Goal: Task Accomplishment & Management: Manage account settings

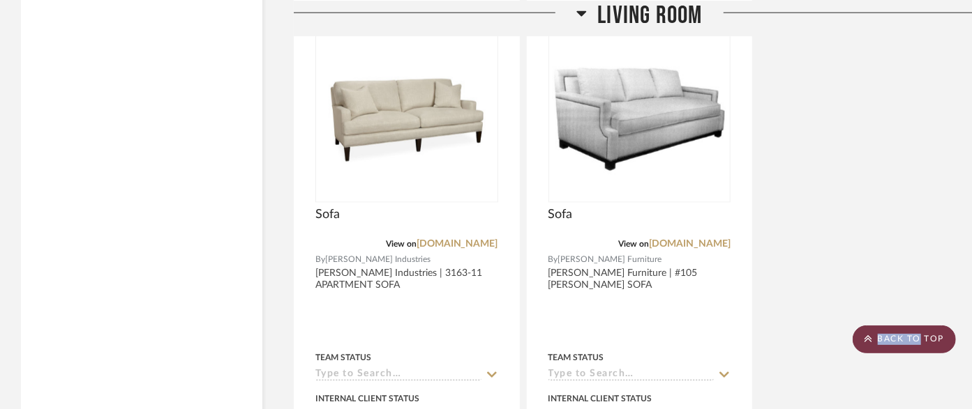
click at [917, 335] on scroll-to-top-button "BACK TO TOP" at bounding box center [903, 340] width 103 height 28
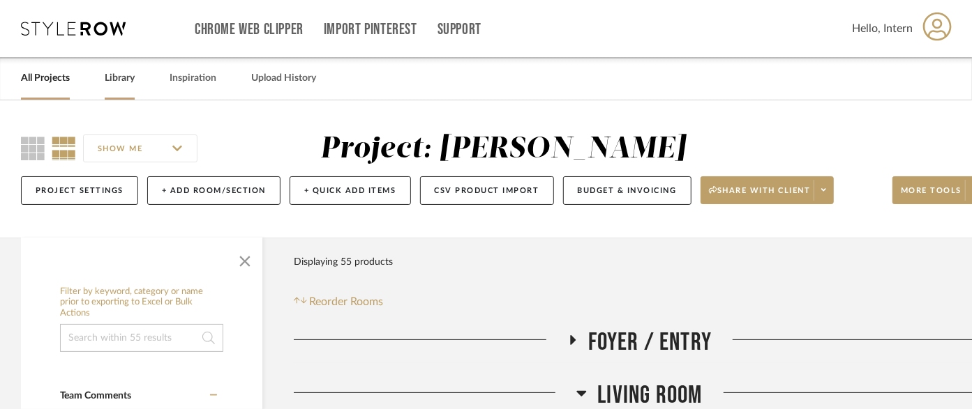
click at [119, 80] on link "Library" at bounding box center [120, 78] width 30 height 19
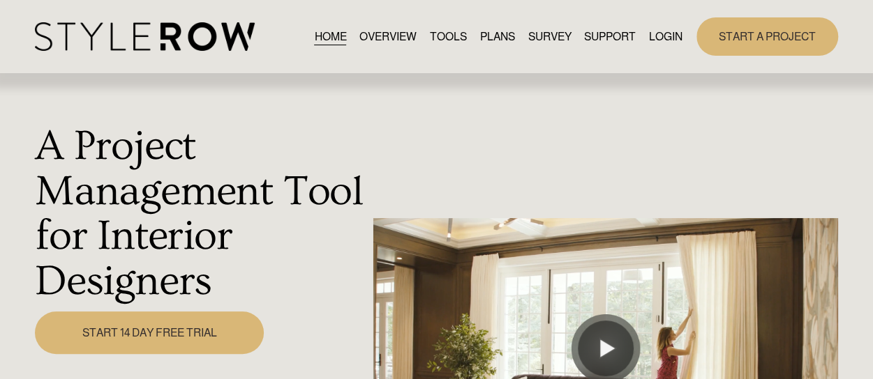
click at [321, 36] on link "HOME" at bounding box center [330, 36] width 32 height 19
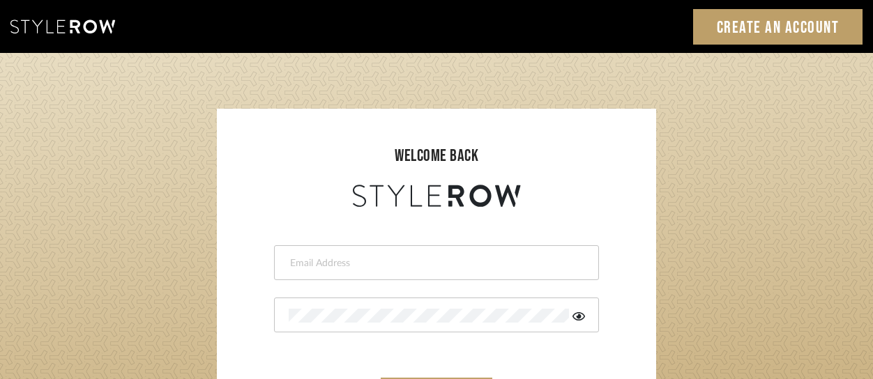
click at [375, 267] on input "email" at bounding box center [435, 264] width 292 height 14
type input "intern@meyerinteriors.com"
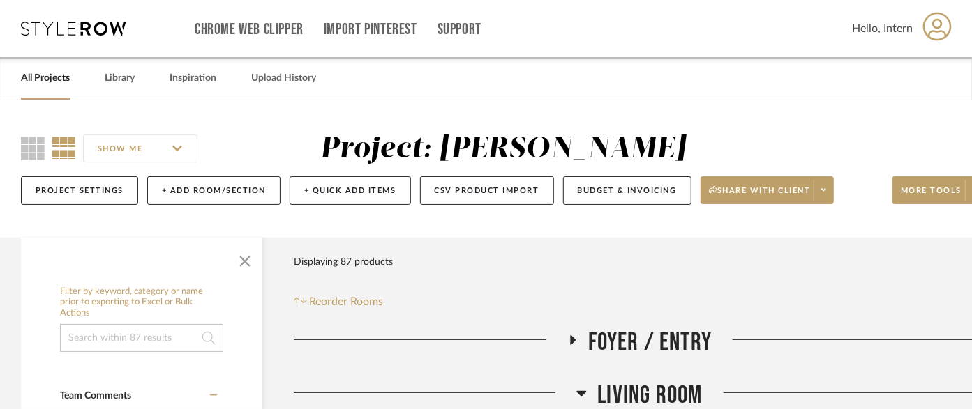
click at [36, 73] on link "All Projects" at bounding box center [45, 78] width 49 height 19
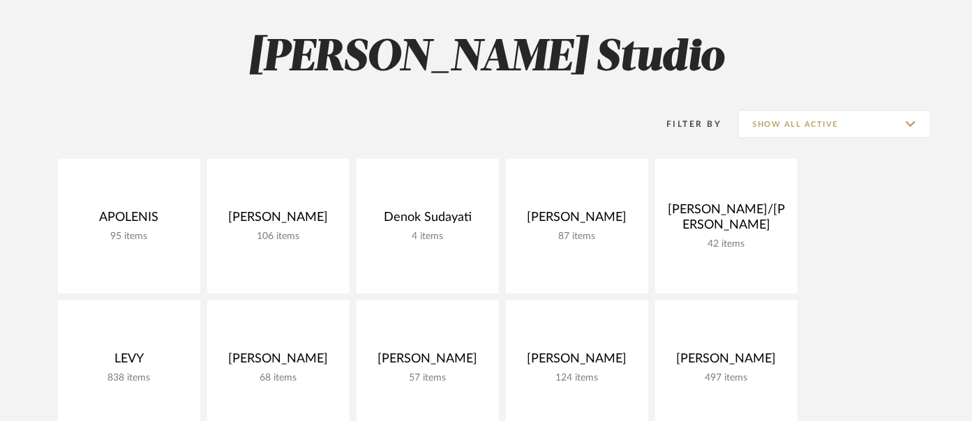
scroll to position [310, 0]
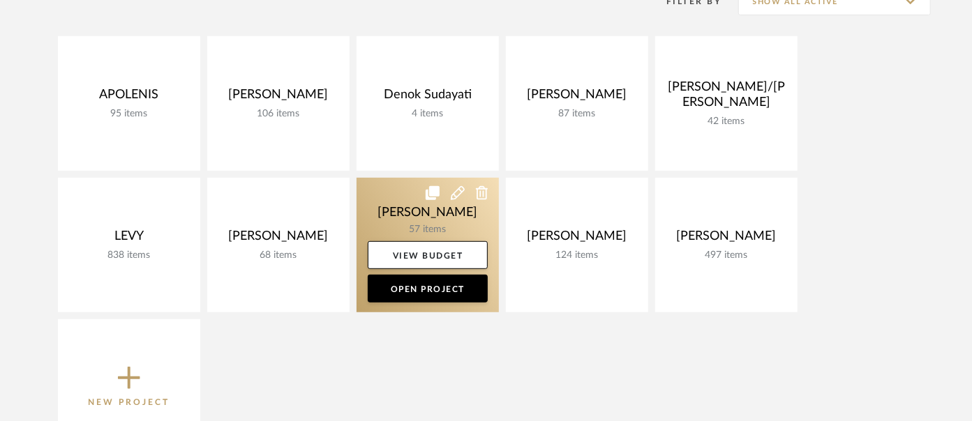
click at [415, 208] on link at bounding box center [427, 245] width 142 height 135
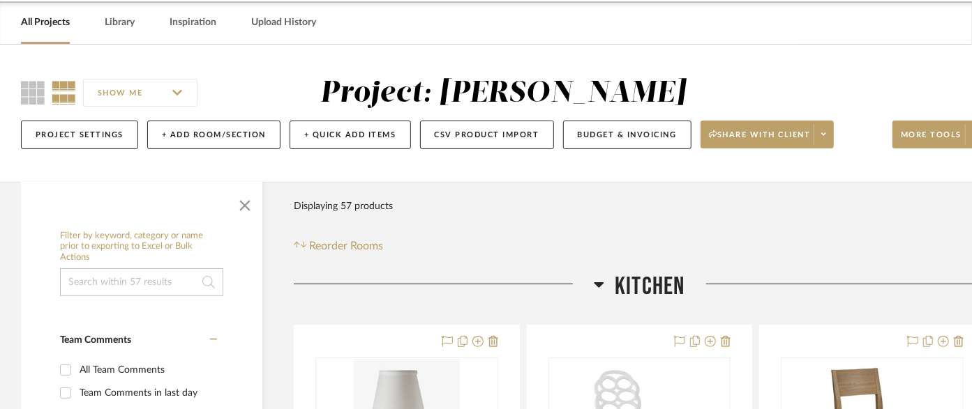
scroll to position [77, 0]
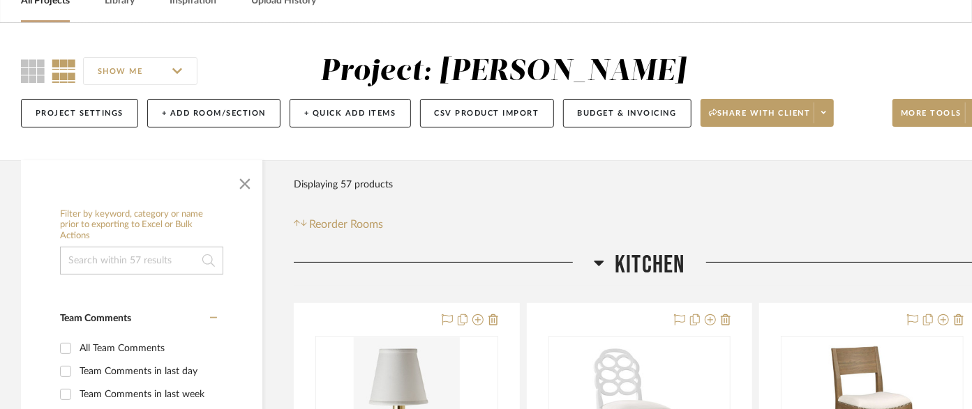
click at [639, 262] on span "Kitchen" at bounding box center [649, 265] width 70 height 30
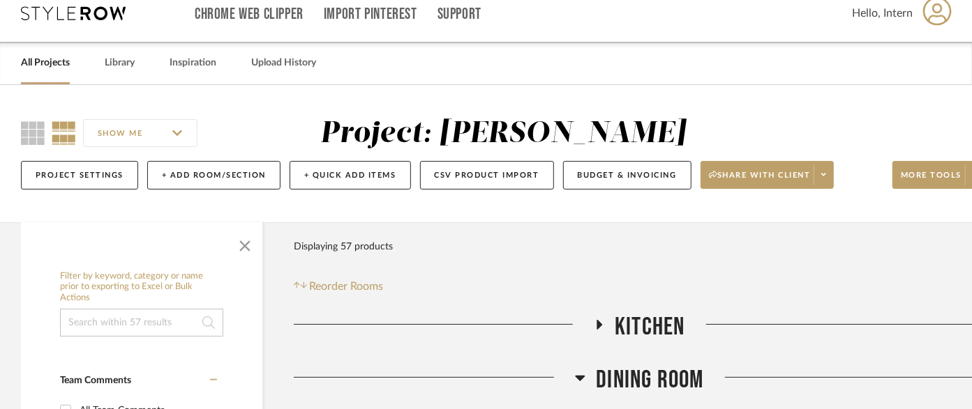
scroll to position [0, 0]
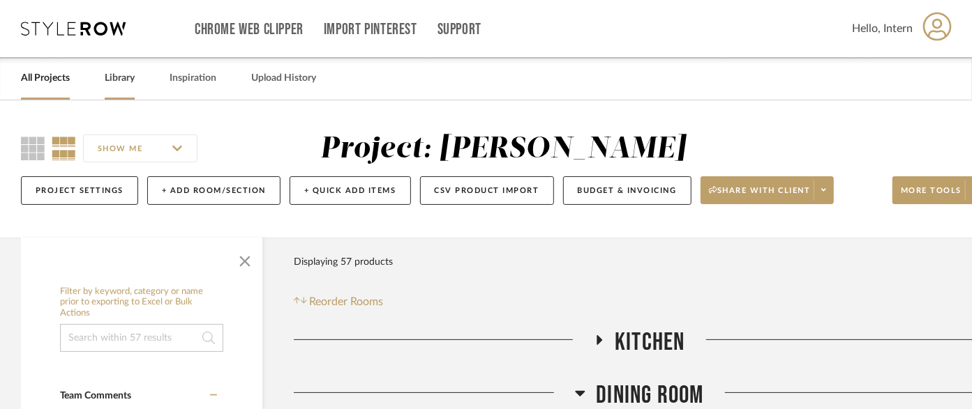
click at [125, 77] on link "Library" at bounding box center [120, 78] width 30 height 19
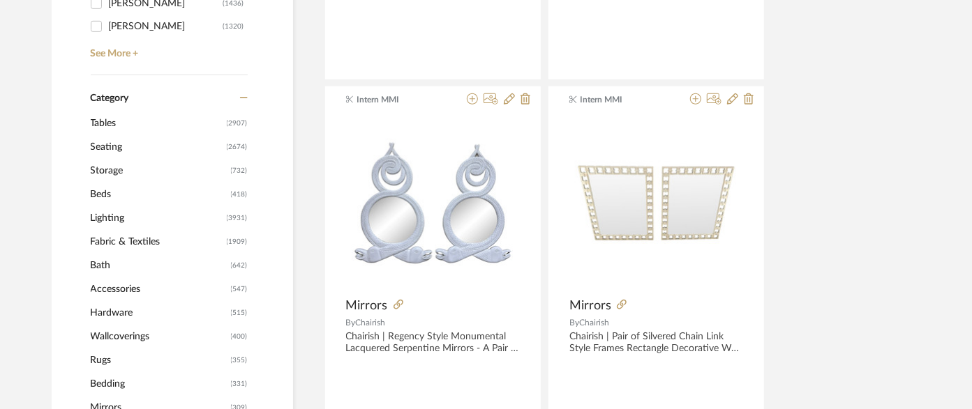
scroll to position [542, 0]
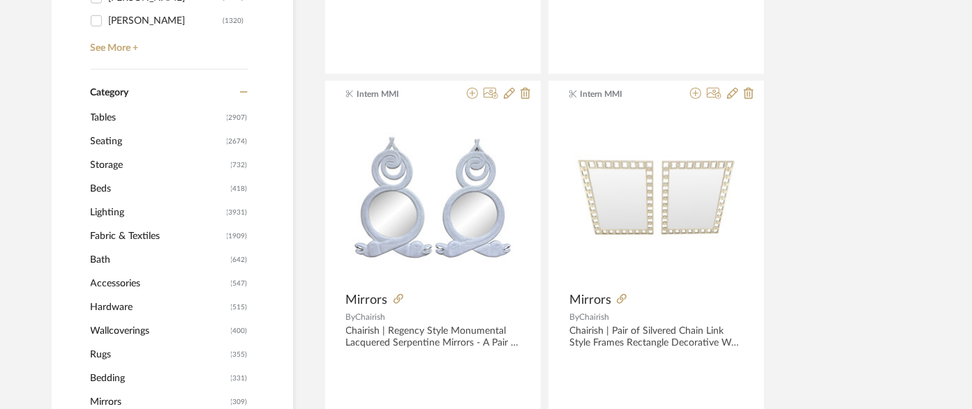
click at [117, 206] on span "Lighting" at bounding box center [157, 213] width 133 height 24
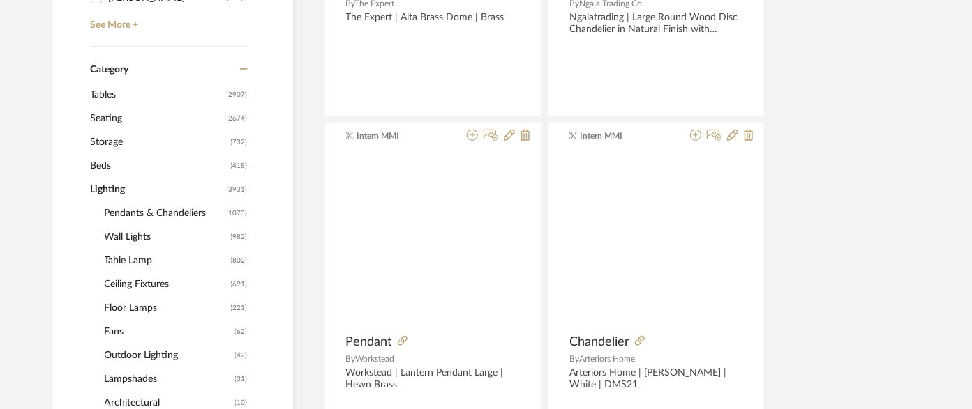
scroll to position [561, 0]
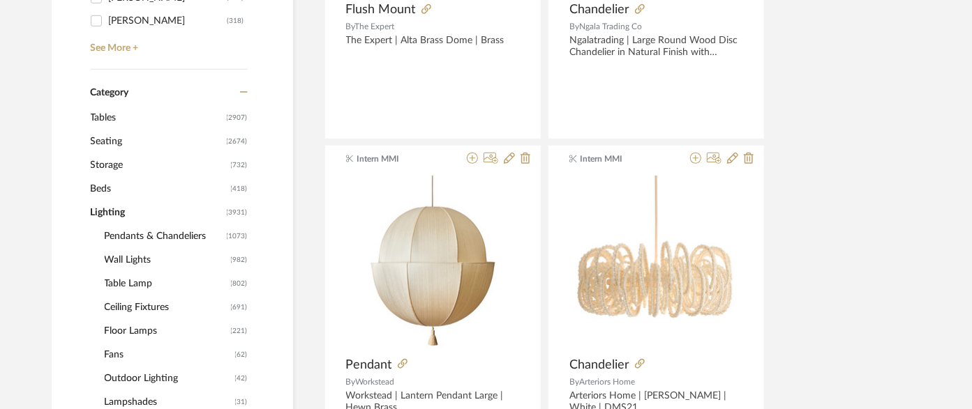
click at [164, 234] on span "Pendants & Chandeliers" at bounding box center [164, 237] width 119 height 24
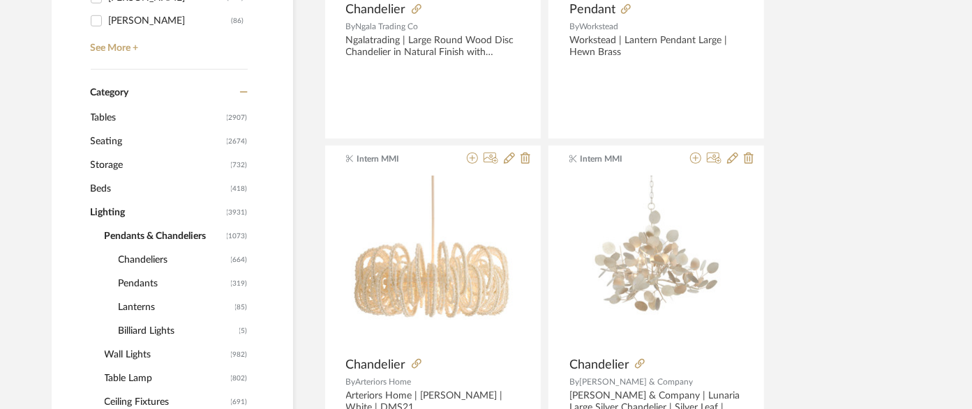
click at [155, 254] on span "Chandeliers" at bounding box center [173, 260] width 109 height 24
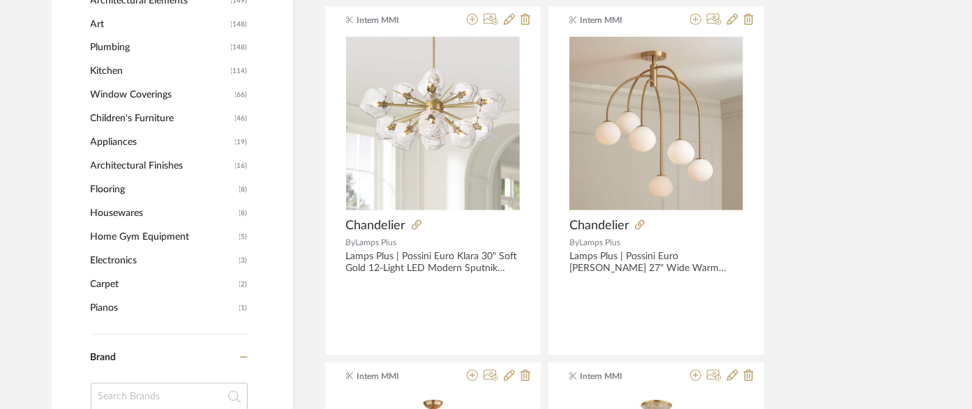
scroll to position [1646, 0]
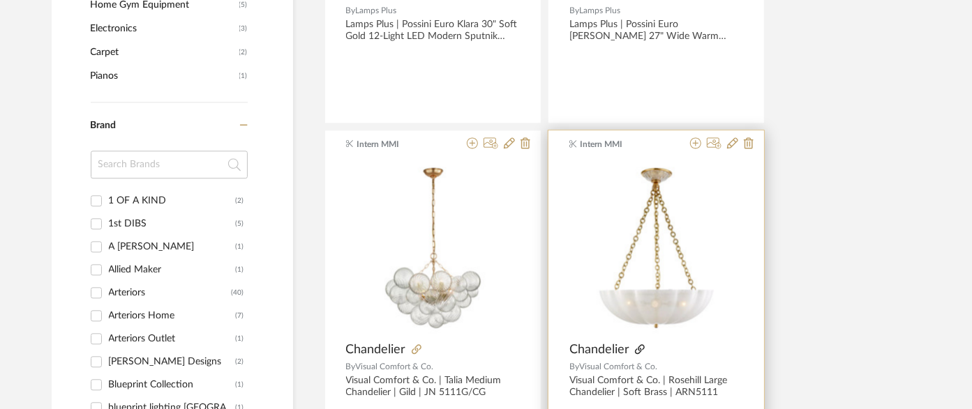
click at [641, 345] on icon at bounding box center [640, 350] width 10 height 10
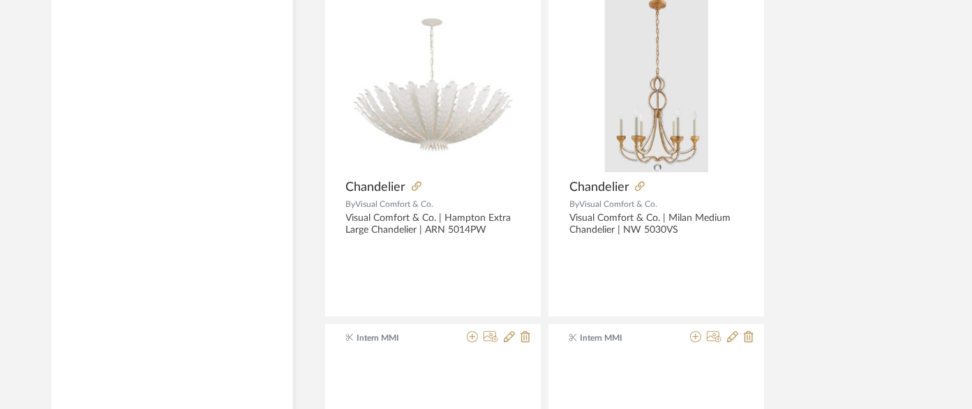
scroll to position [5055, 0]
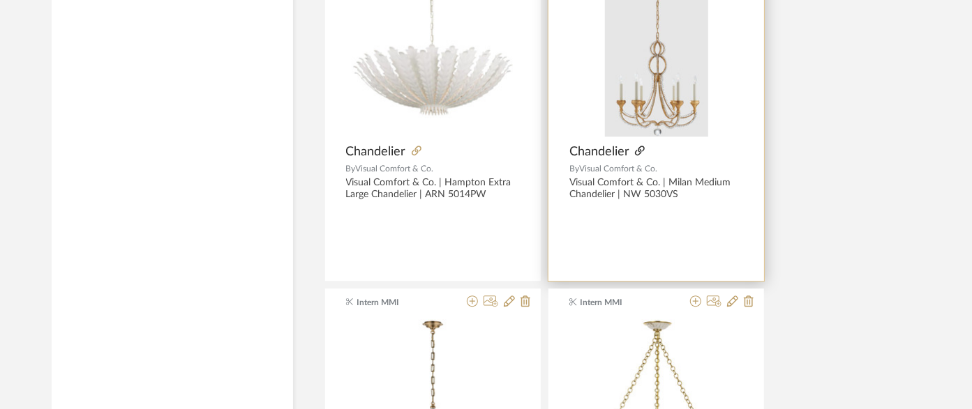
click at [635, 146] on icon at bounding box center [640, 151] width 10 height 10
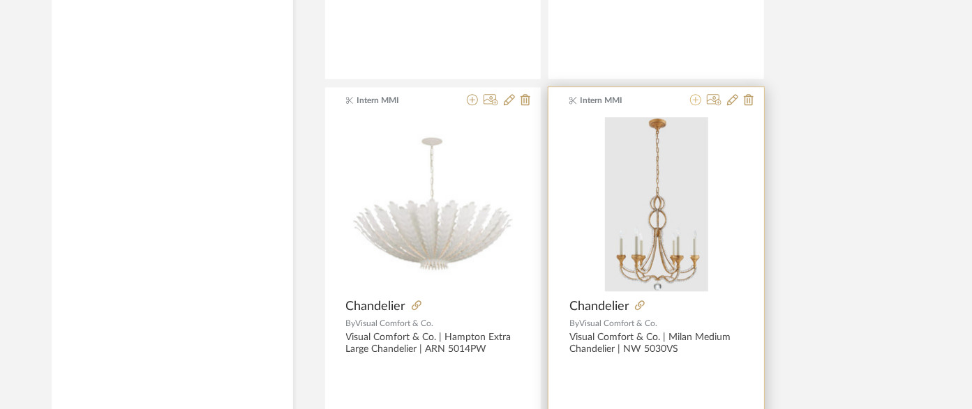
click at [695, 94] on icon at bounding box center [695, 99] width 11 height 11
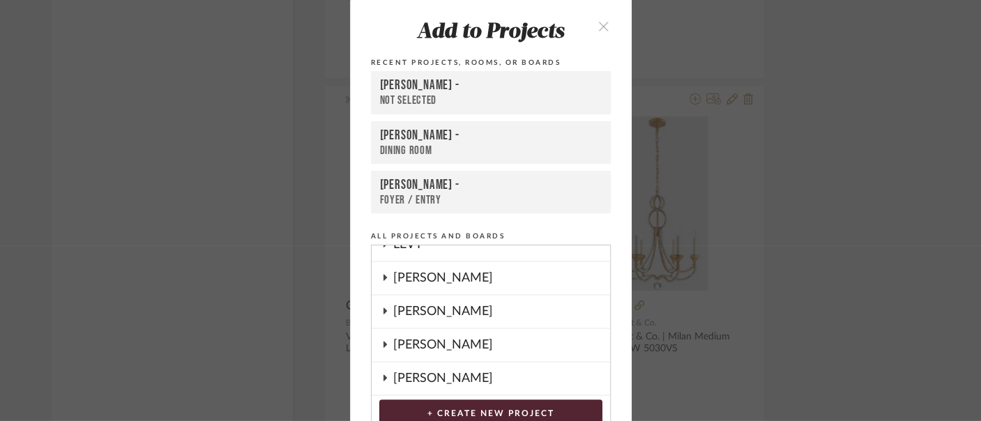
scroll to position [322, 0]
click at [443, 308] on div "[PERSON_NAME]" at bounding box center [501, 311] width 217 height 32
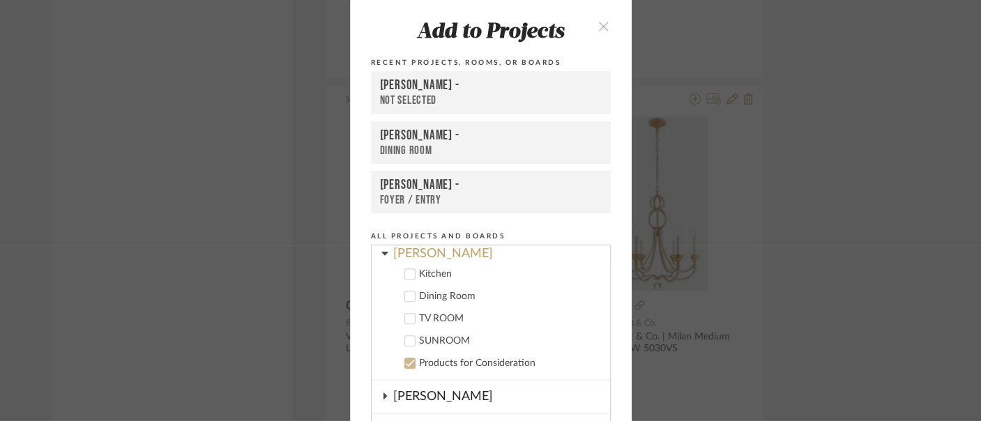
scroll to position [399, 0]
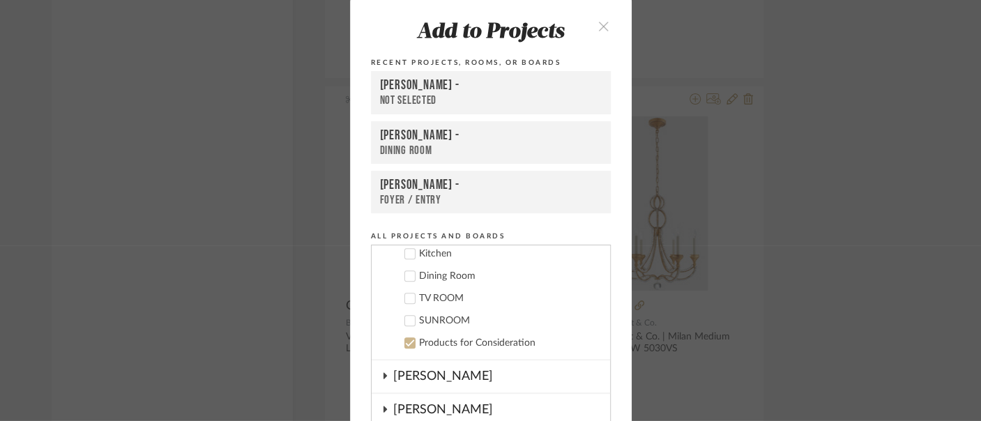
click at [405, 275] on icon at bounding box center [410, 276] width 10 height 10
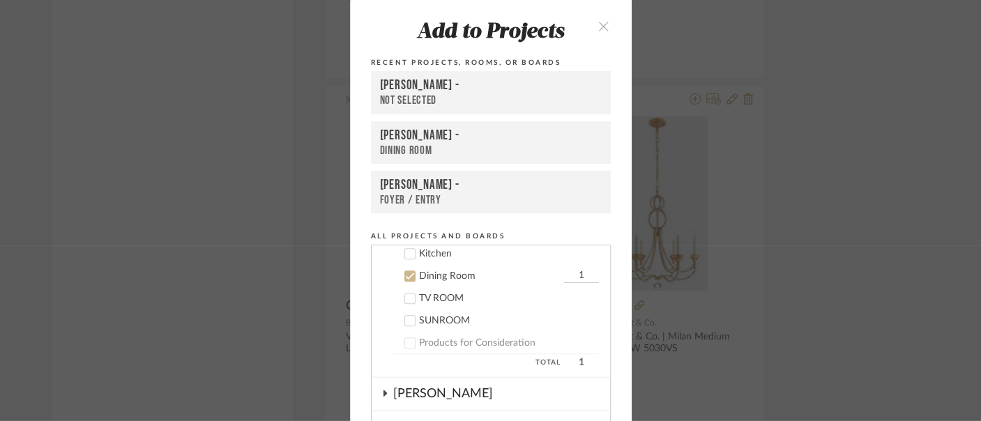
scroll to position [448, 0]
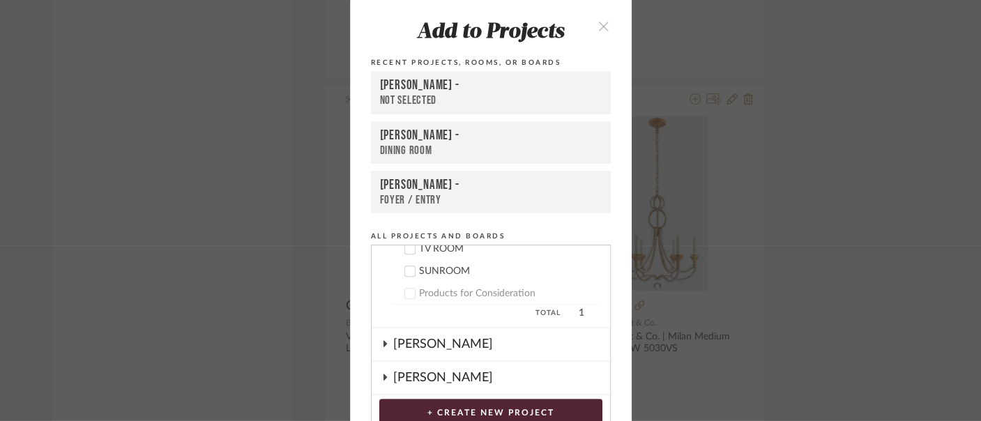
click at [480, 407] on button "+ CREATE NEW PROJECT" at bounding box center [490, 411] width 223 height 25
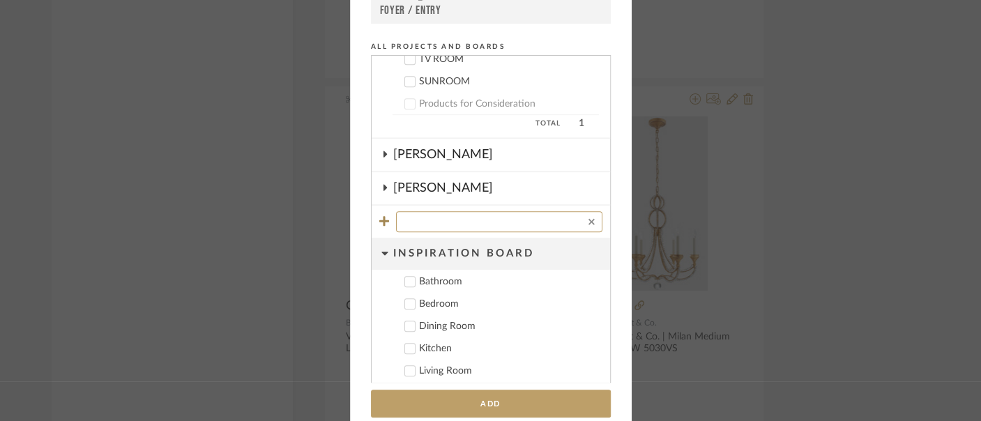
scroll to position [209, 0]
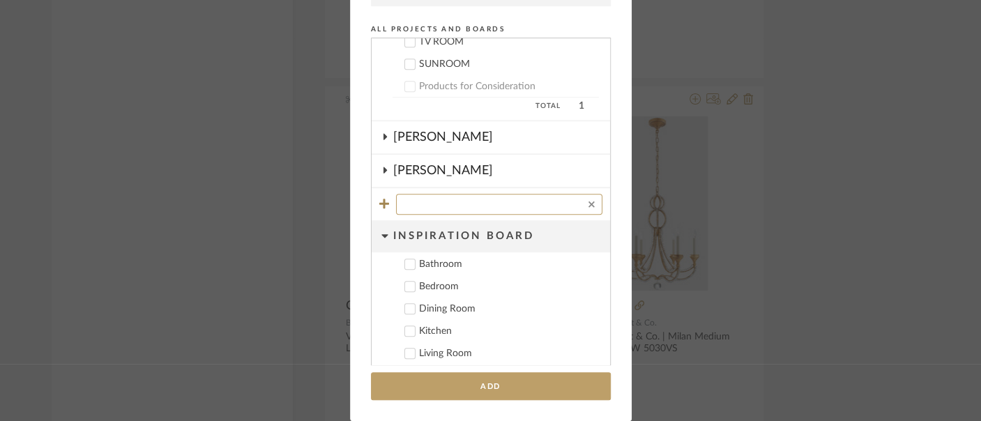
click at [456, 305] on div "Dining Room" at bounding box center [509, 309] width 180 height 12
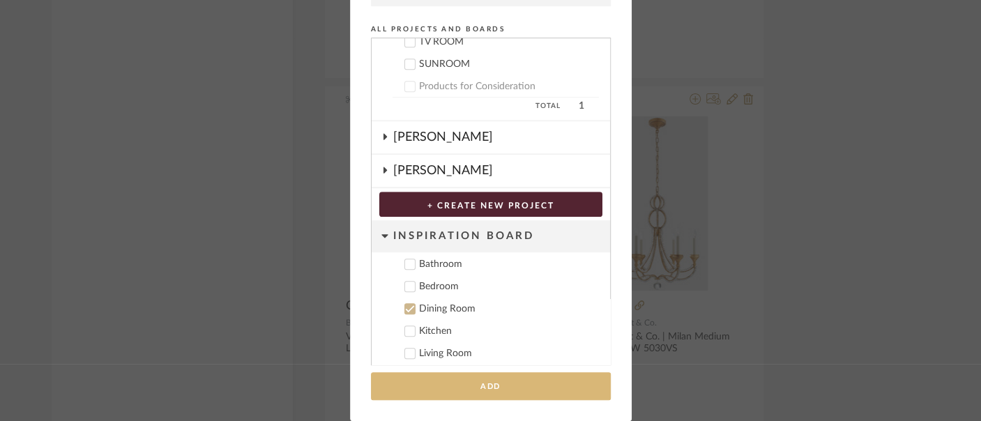
click at [501, 383] on button "Add" at bounding box center [491, 386] width 240 height 29
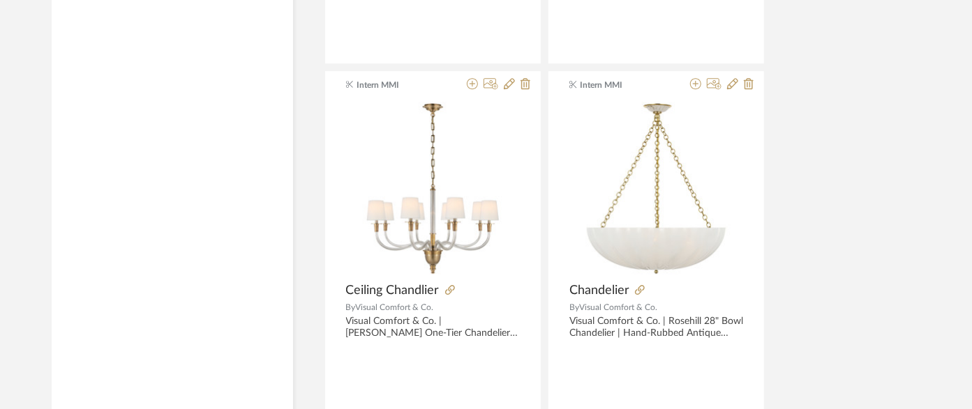
scroll to position [5288, 0]
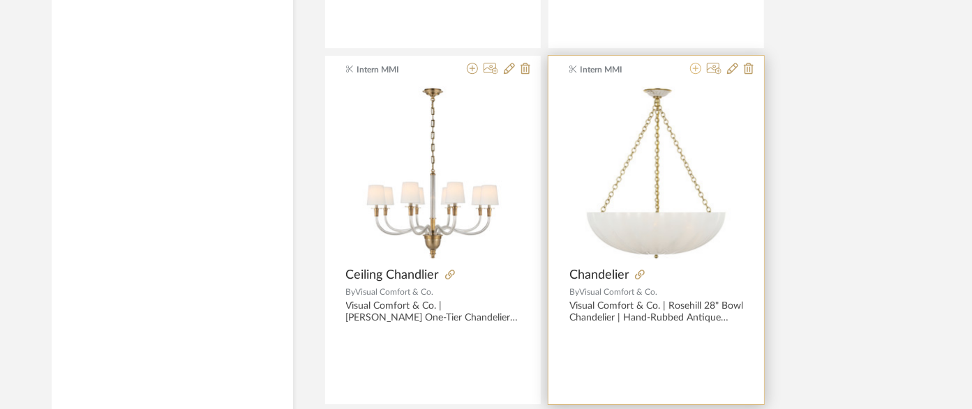
click at [694, 65] on icon at bounding box center [695, 68] width 11 height 11
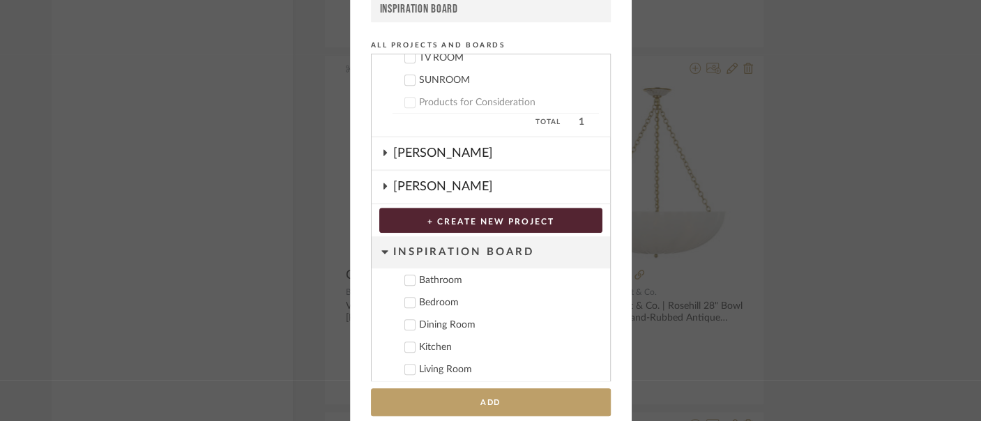
scroll to position [209, 0]
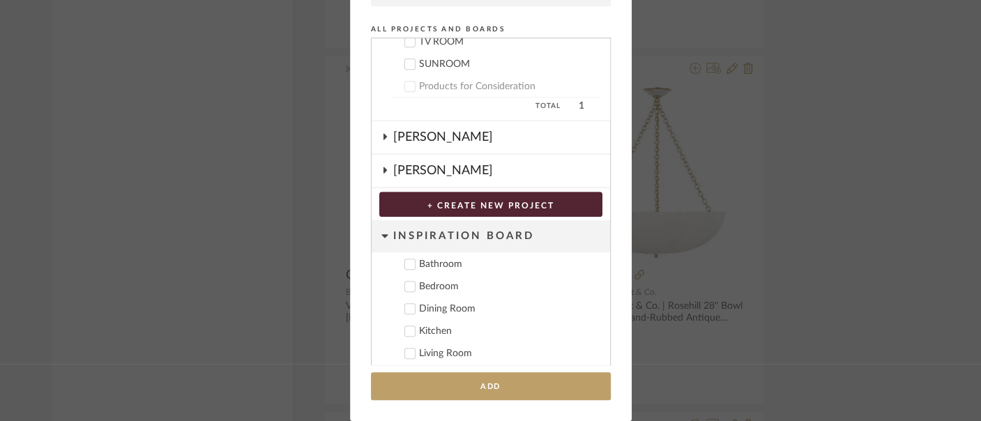
click at [457, 305] on div "Dining Room" at bounding box center [509, 309] width 180 height 12
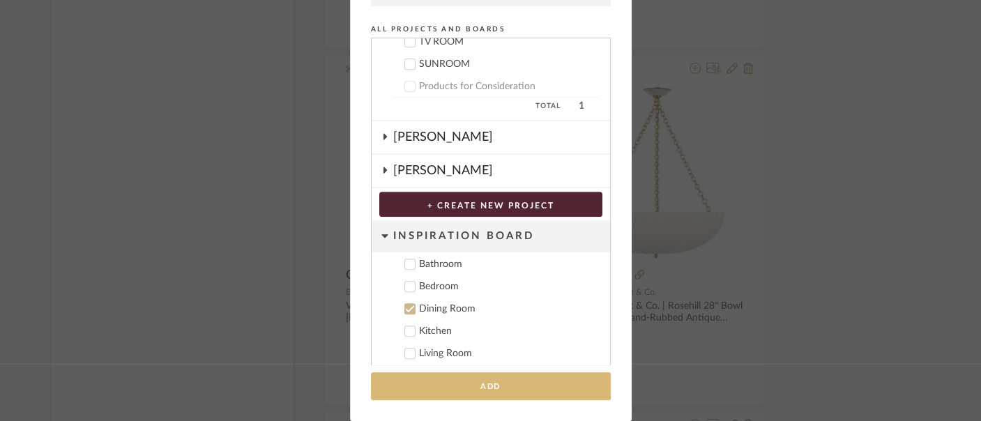
click at [506, 388] on button "Add" at bounding box center [491, 386] width 240 height 29
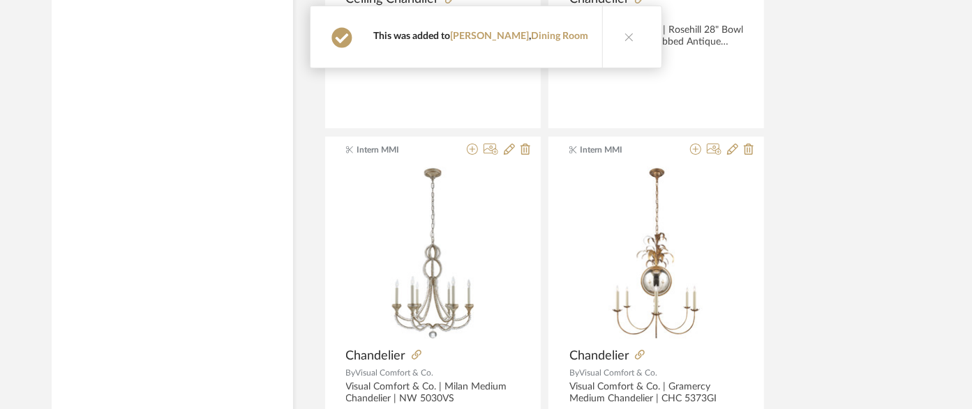
scroll to position [5598, 0]
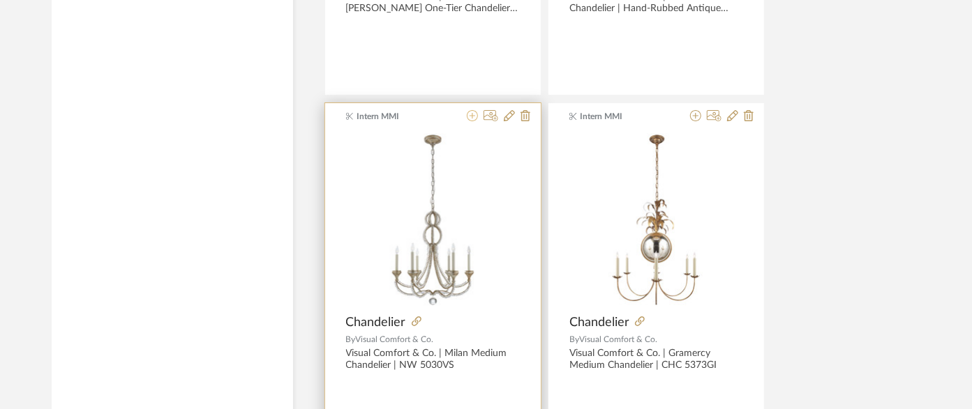
click at [471, 111] on icon at bounding box center [472, 115] width 11 height 11
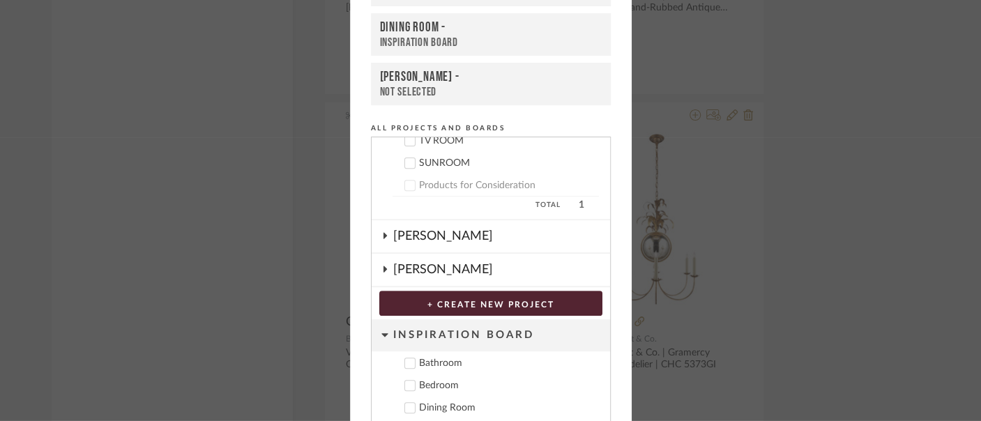
scroll to position [209, 0]
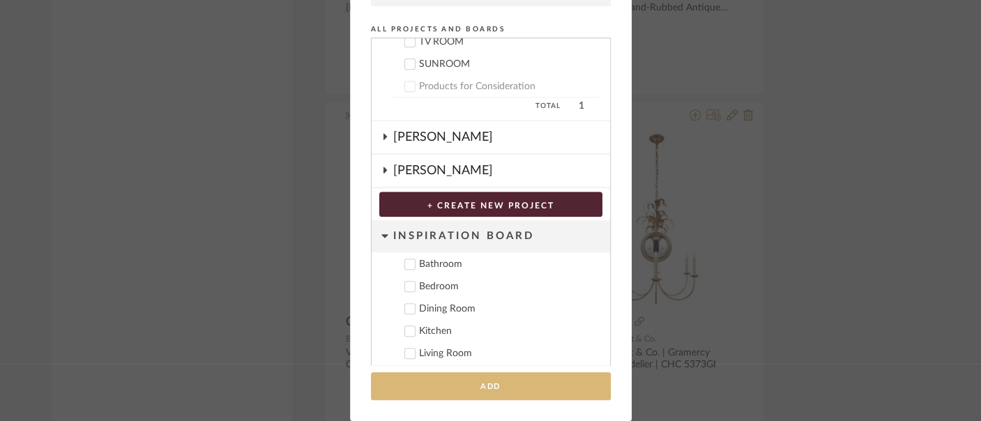
click at [510, 385] on button "Add" at bounding box center [491, 386] width 240 height 29
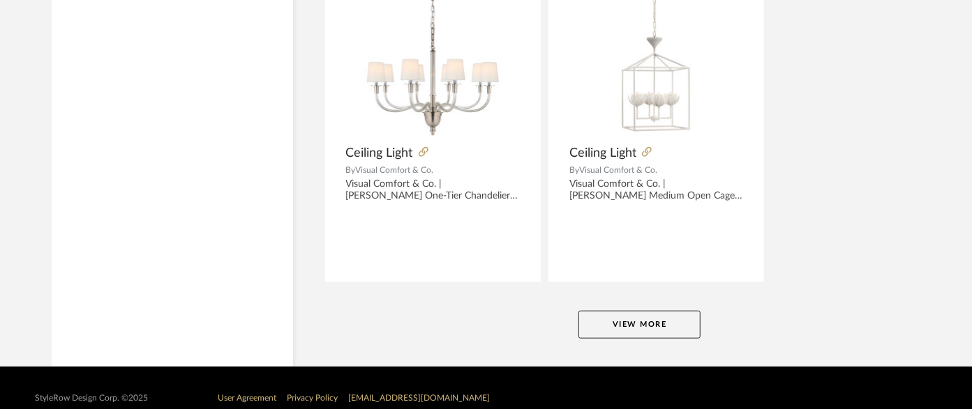
scroll to position [6495, 0]
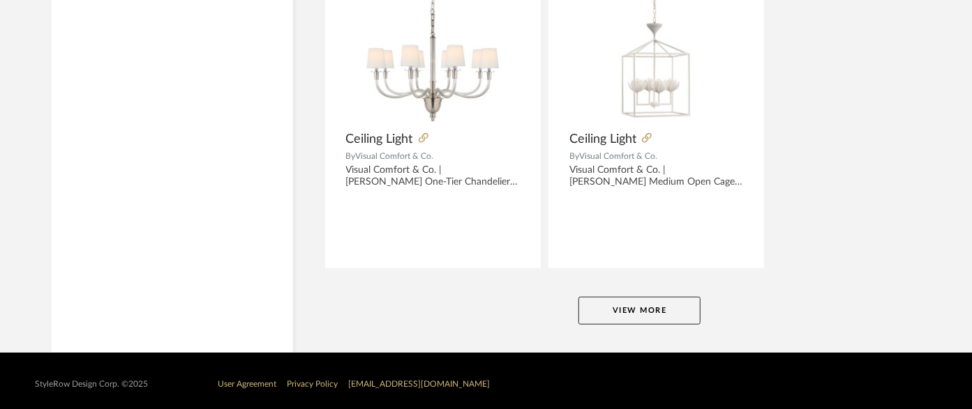
click at [643, 308] on button "View More" at bounding box center [639, 311] width 122 height 28
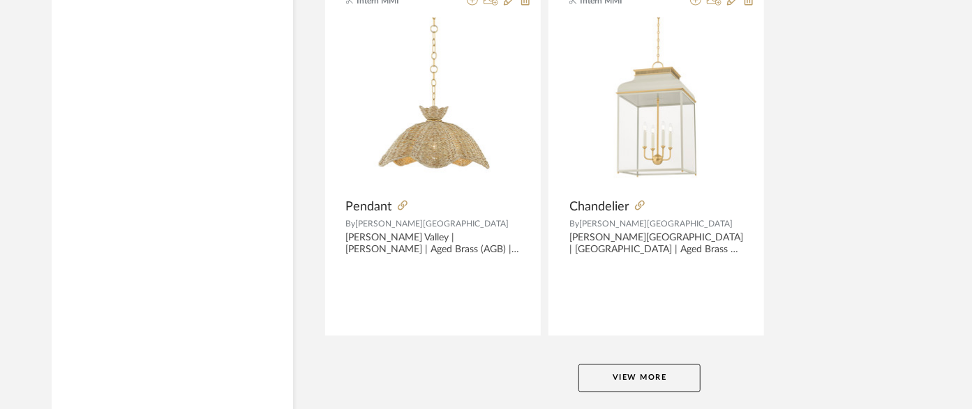
scroll to position [12910, 0]
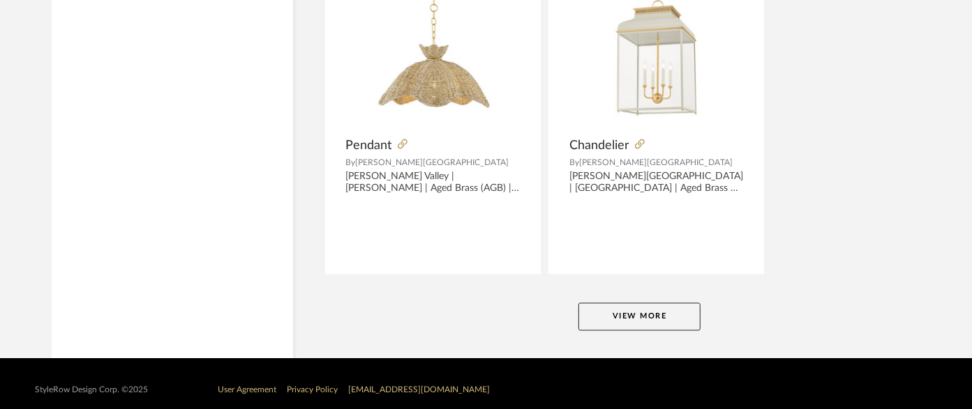
click at [622, 308] on button "View More" at bounding box center [639, 317] width 122 height 28
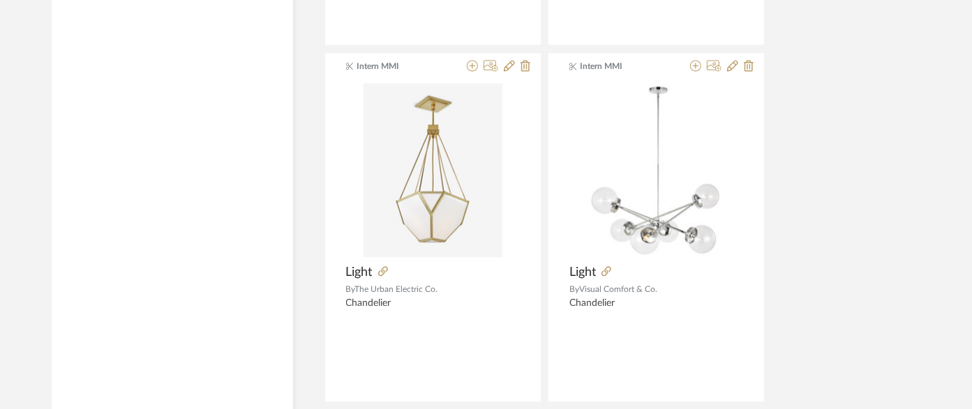
scroll to position [19325, 0]
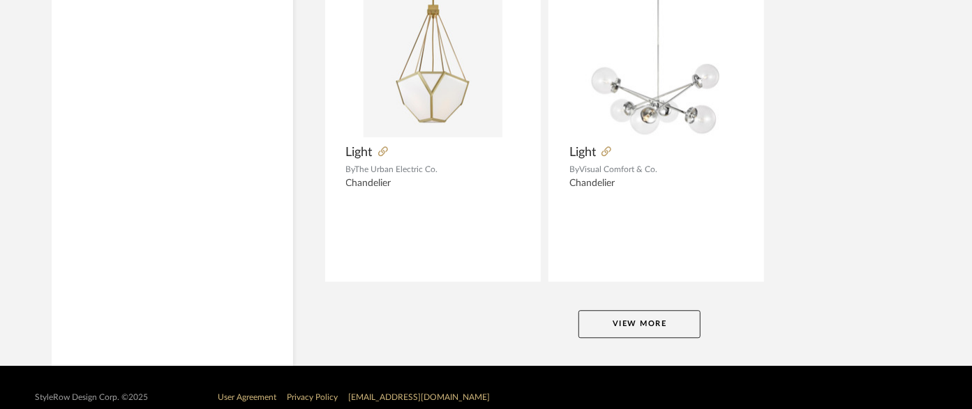
click at [619, 310] on button "View More" at bounding box center [639, 324] width 122 height 28
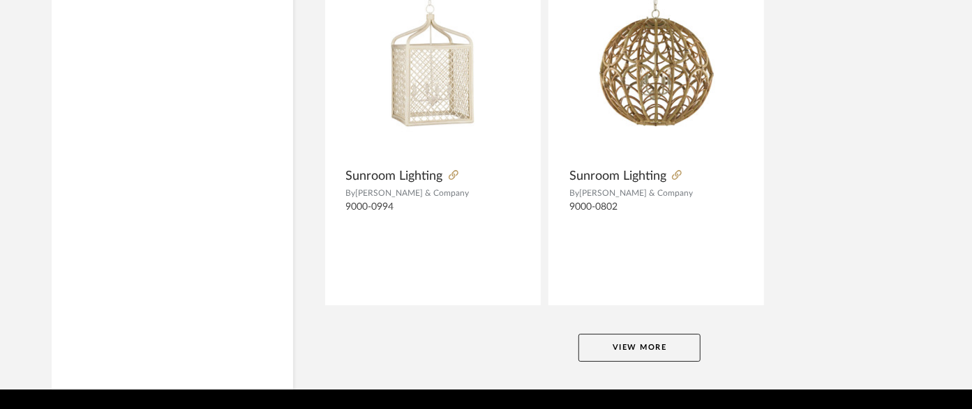
scroll to position [25739, 0]
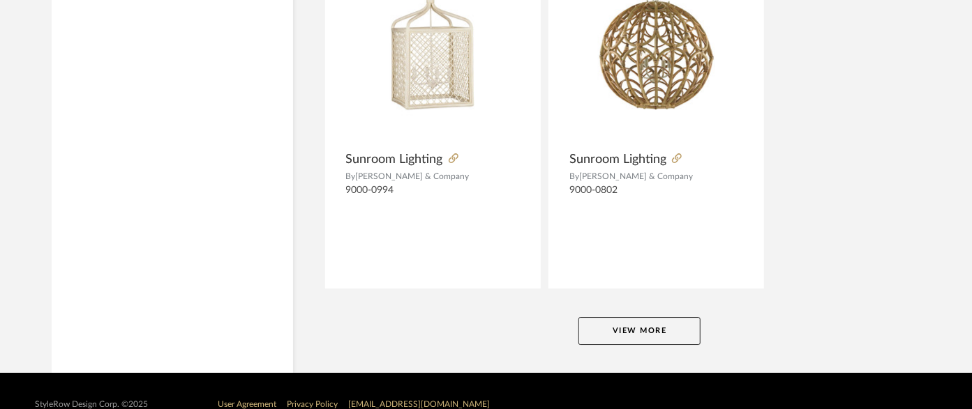
click at [657, 317] on button "View More" at bounding box center [639, 331] width 122 height 28
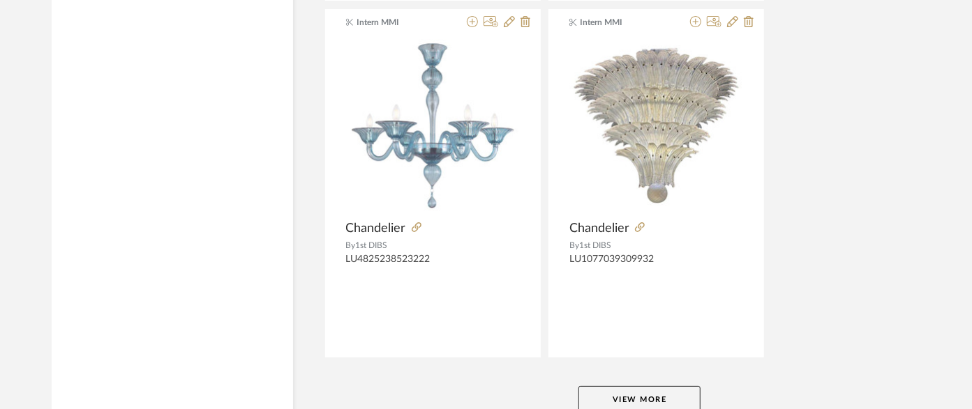
scroll to position [32154, 0]
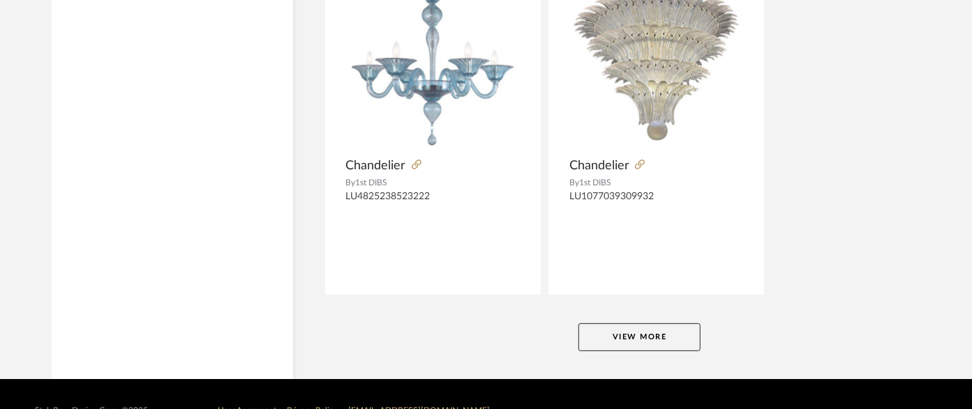
click at [647, 324] on button "View More" at bounding box center [639, 338] width 122 height 28
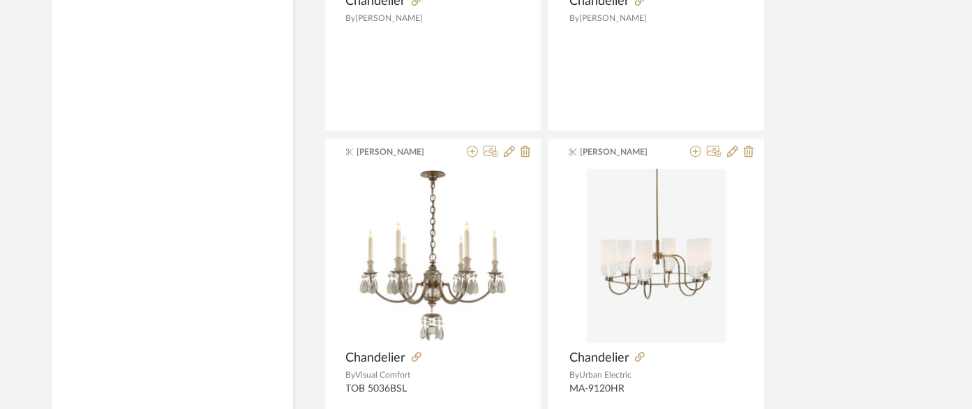
scroll to position [36959, 0]
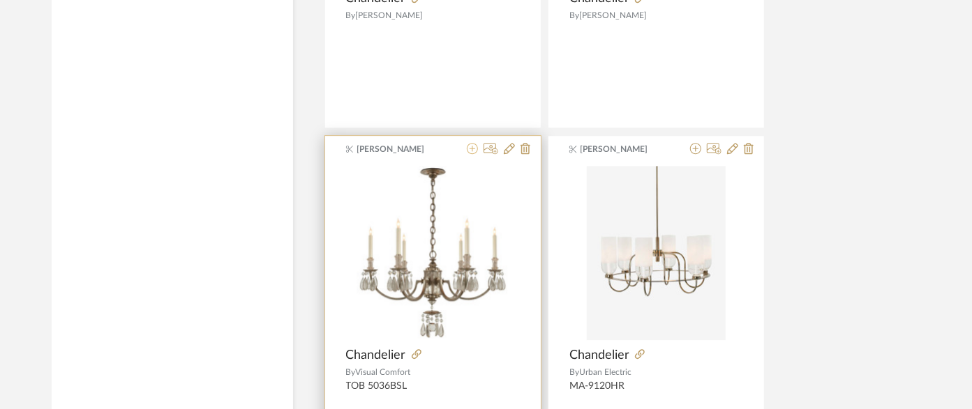
click at [470, 143] on icon at bounding box center [472, 148] width 11 height 11
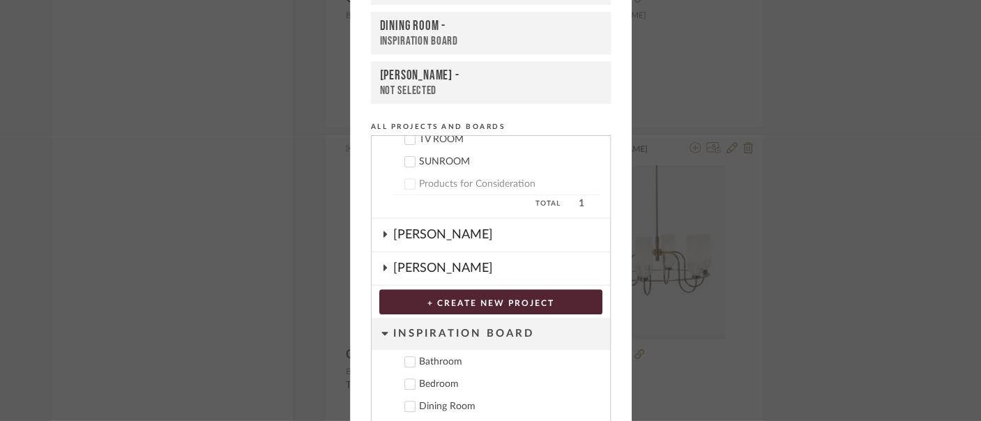
scroll to position [209, 0]
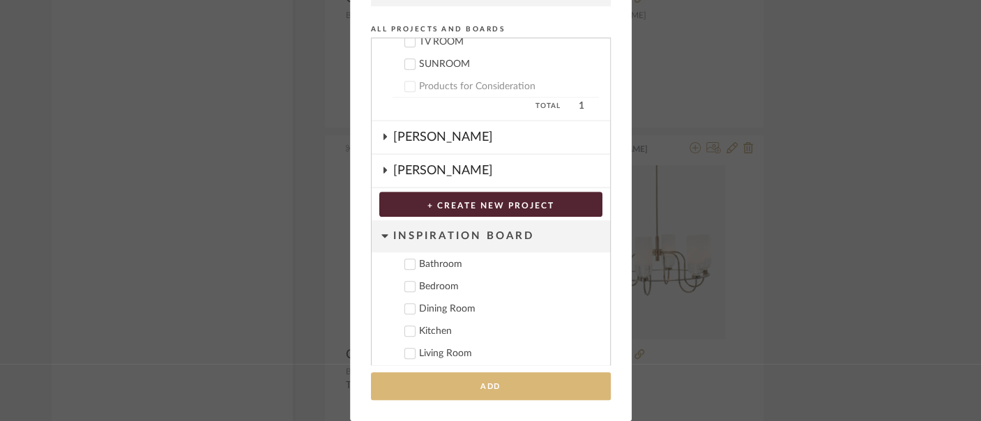
click at [552, 382] on button "Add" at bounding box center [491, 386] width 240 height 29
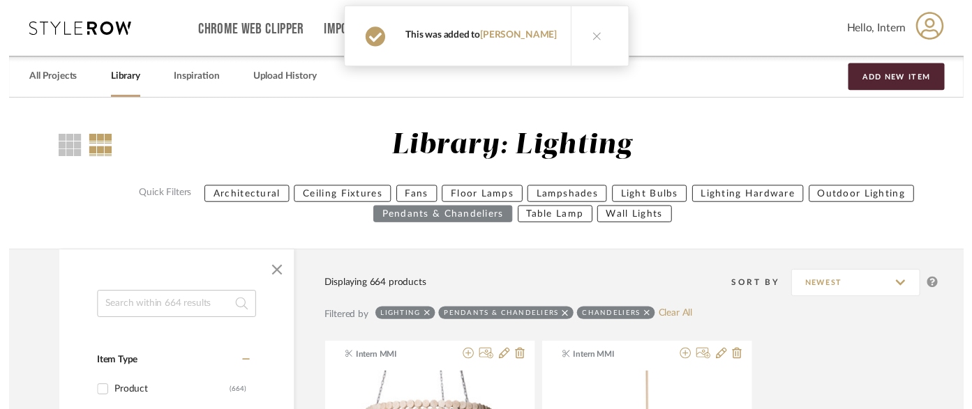
scroll to position [36959, 0]
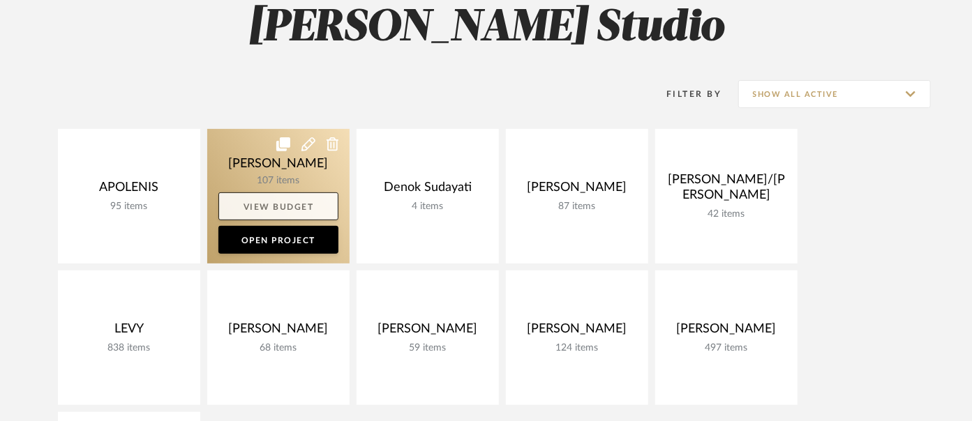
scroll to position [232, 0]
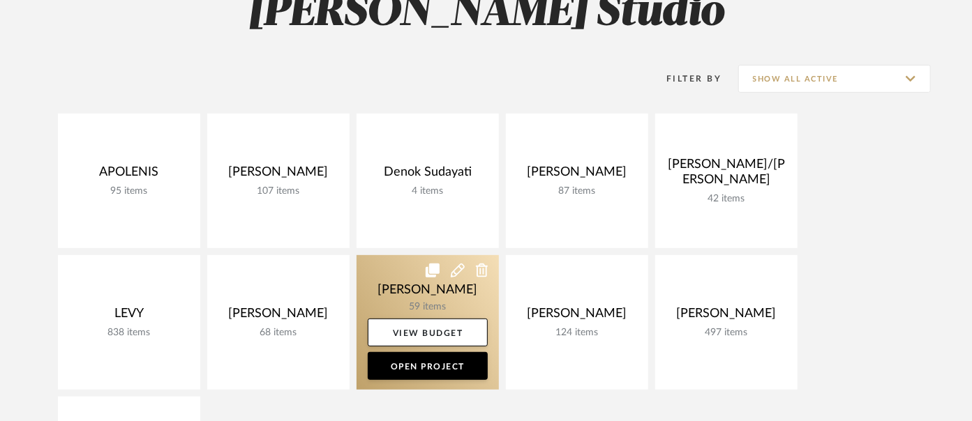
click at [460, 294] on link at bounding box center [427, 322] width 142 height 135
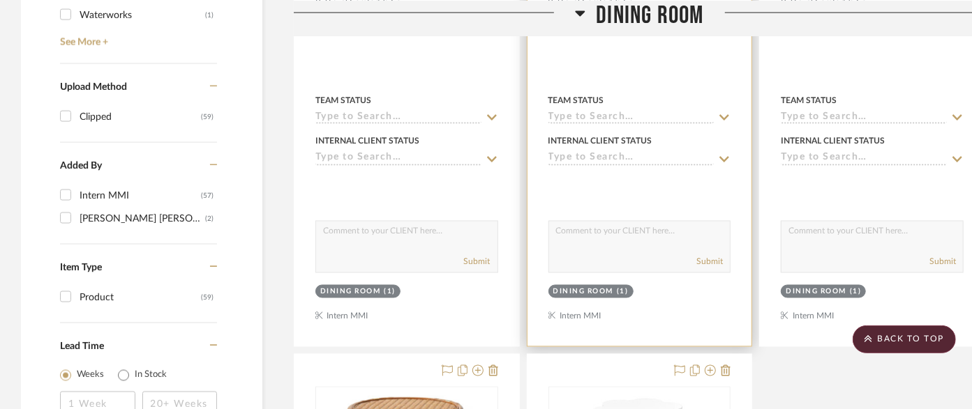
scroll to position [1085, 0]
